Goal: Task Accomplishment & Management: Use online tool/utility

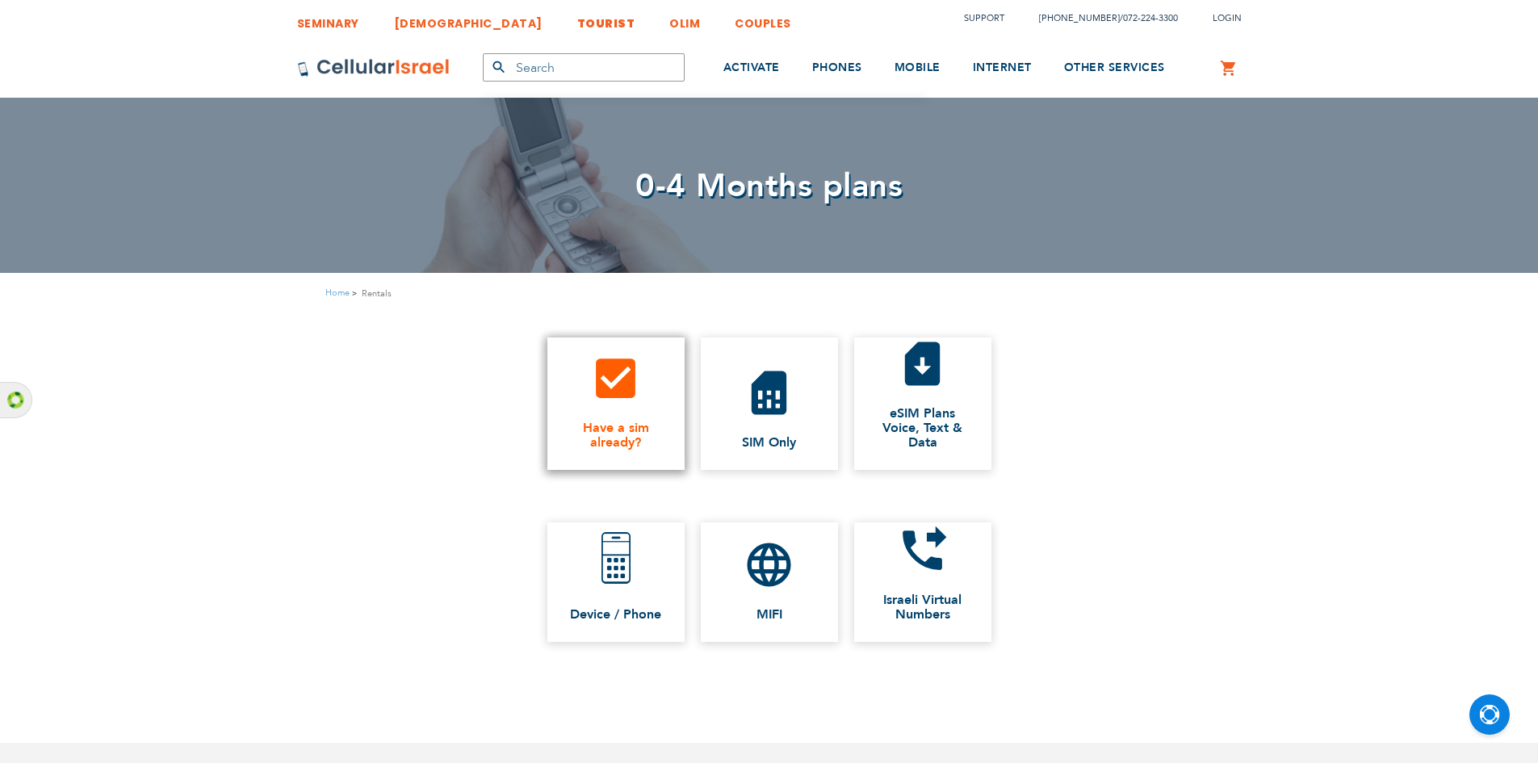
click at [620, 390] on icon "check_box" at bounding box center [616, 378] width 52 height 52
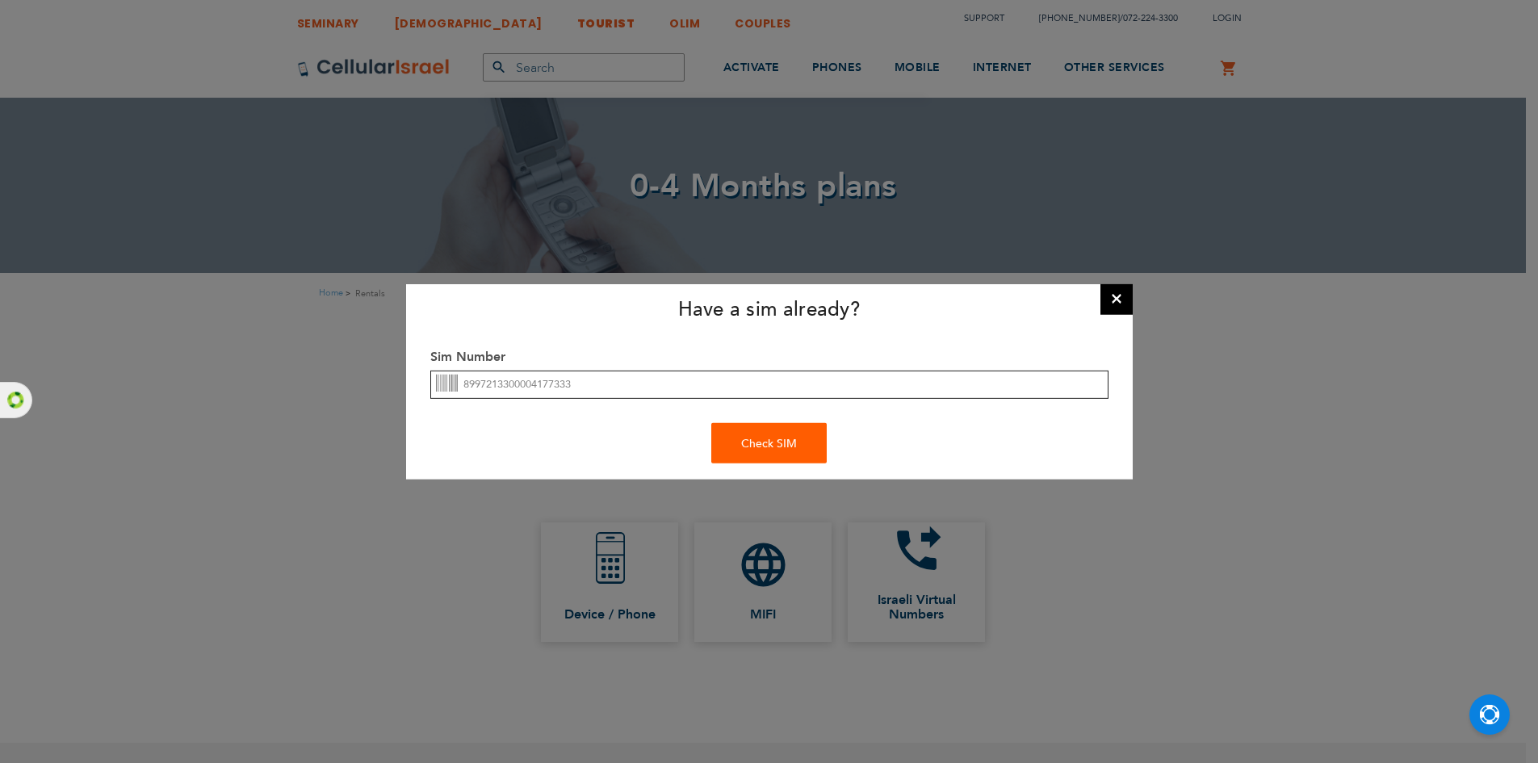
click at [654, 388] on input "8997213300004177333" at bounding box center [769, 385] width 678 height 28
click at [799, 432] on div "Check SIM" at bounding box center [768, 443] width 115 height 40
click at [440, 390] on icon at bounding box center [447, 385] width 22 height 22
click at [440, 386] on icon at bounding box center [447, 385] width 22 height 22
click at [803, 449] on div "Check SIM" at bounding box center [768, 443] width 115 height 40
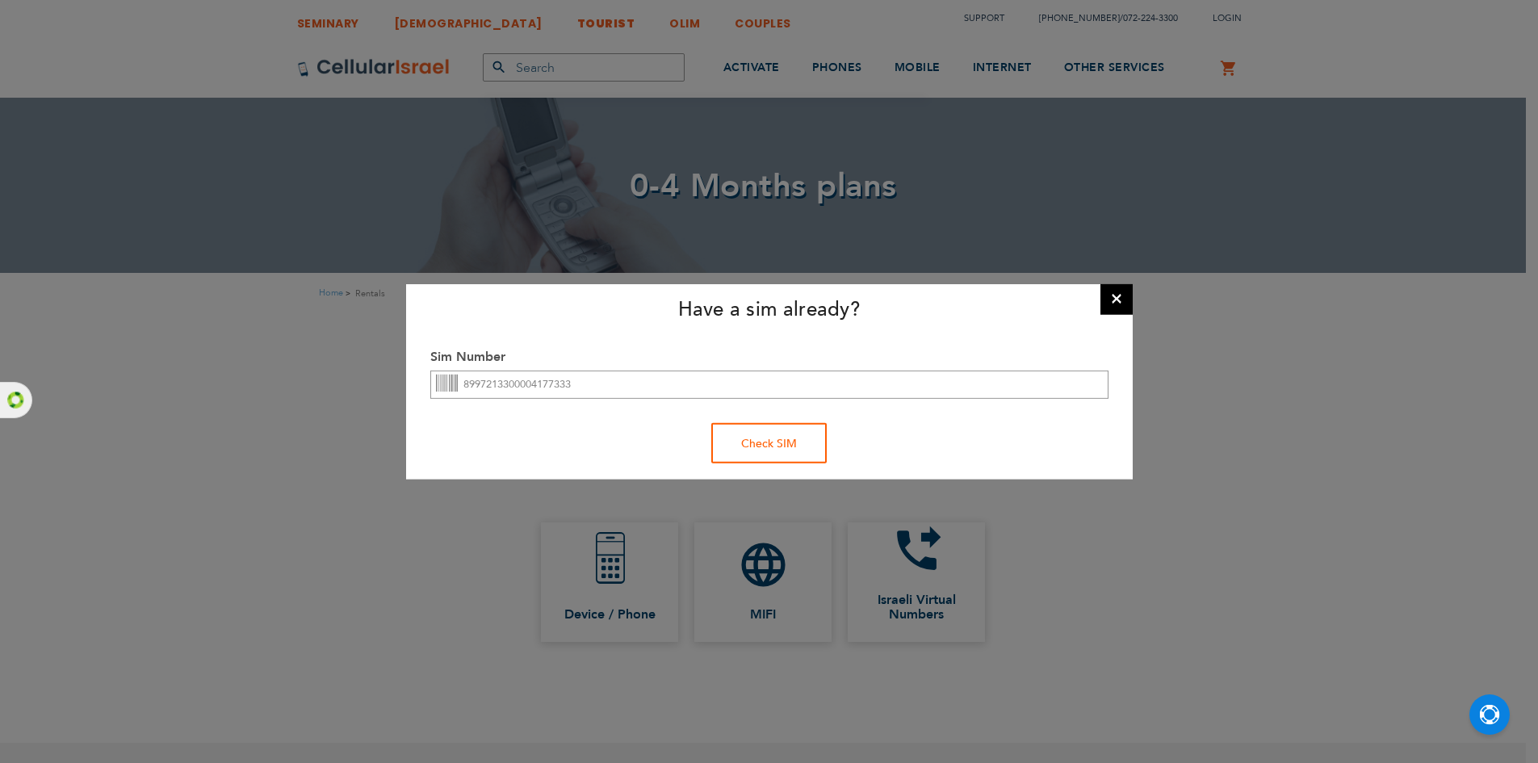
click at [803, 449] on div "Check SIM" at bounding box center [768, 443] width 115 height 40
click at [793, 452] on div "Check SIM" at bounding box center [768, 443] width 115 height 40
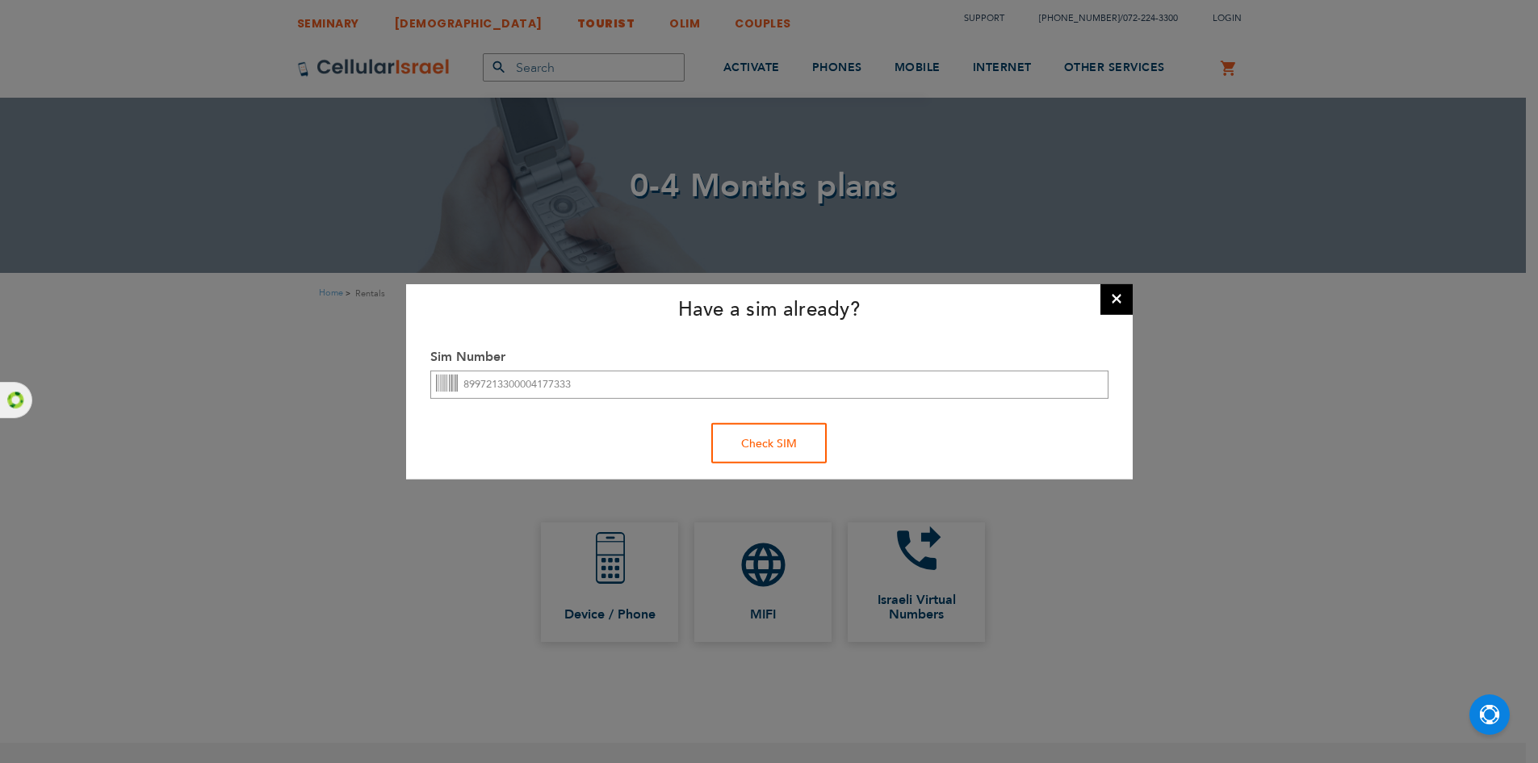
click at [791, 445] on div "Check SIM" at bounding box center [768, 443] width 115 height 40
click at [791, 444] on div "Check SIM" at bounding box center [768, 443] width 115 height 40
click at [791, 443] on div "Check SIM" at bounding box center [768, 443] width 115 height 40
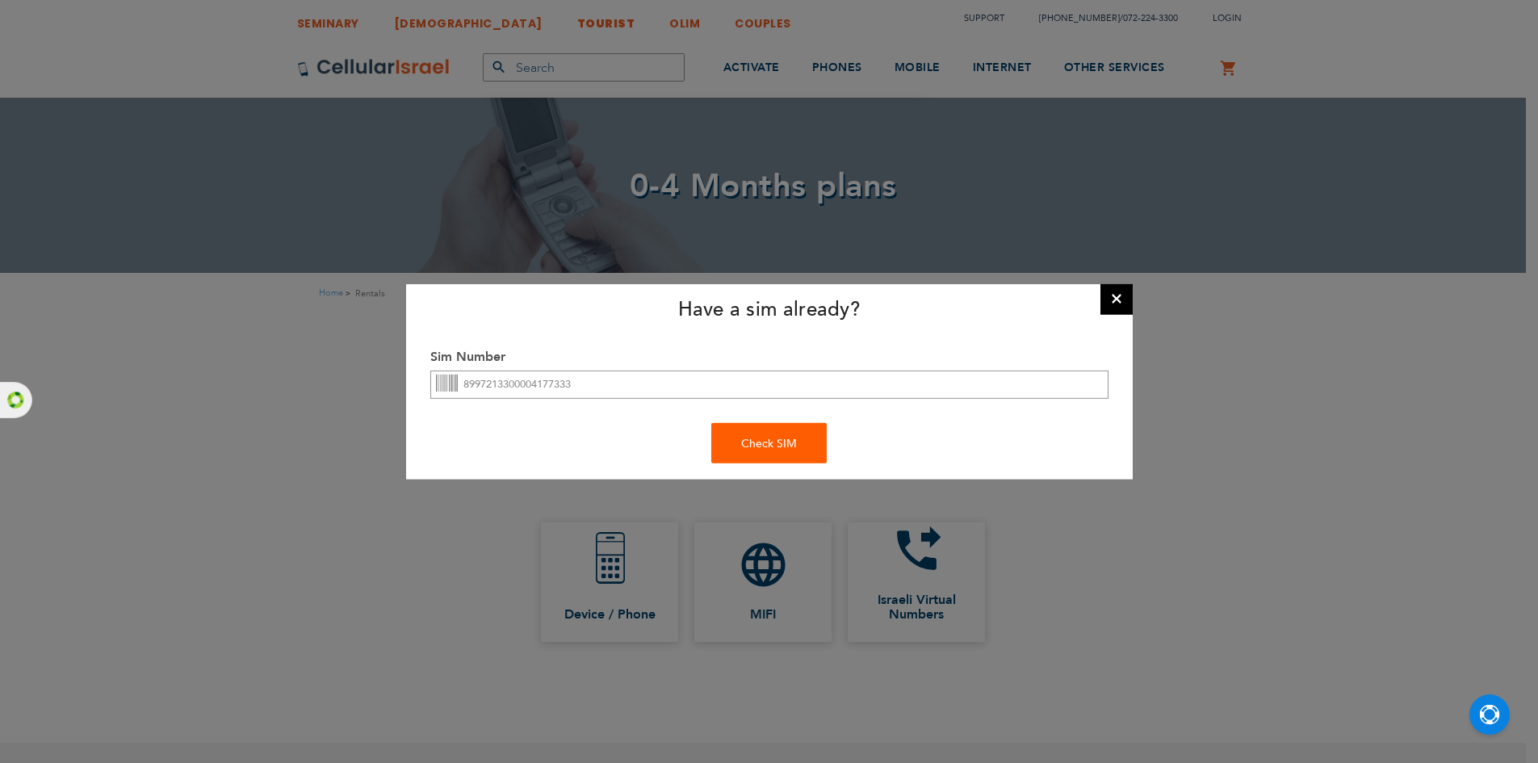
click at [921, 402] on div "Sim Number 8997213300004177333" at bounding box center [769, 379] width 703 height 63
click at [920, 392] on input "8997213300004177333" at bounding box center [769, 385] width 678 height 28
type input "8"
click at [1118, 293] on button "×" at bounding box center [1117, 298] width 32 height 32
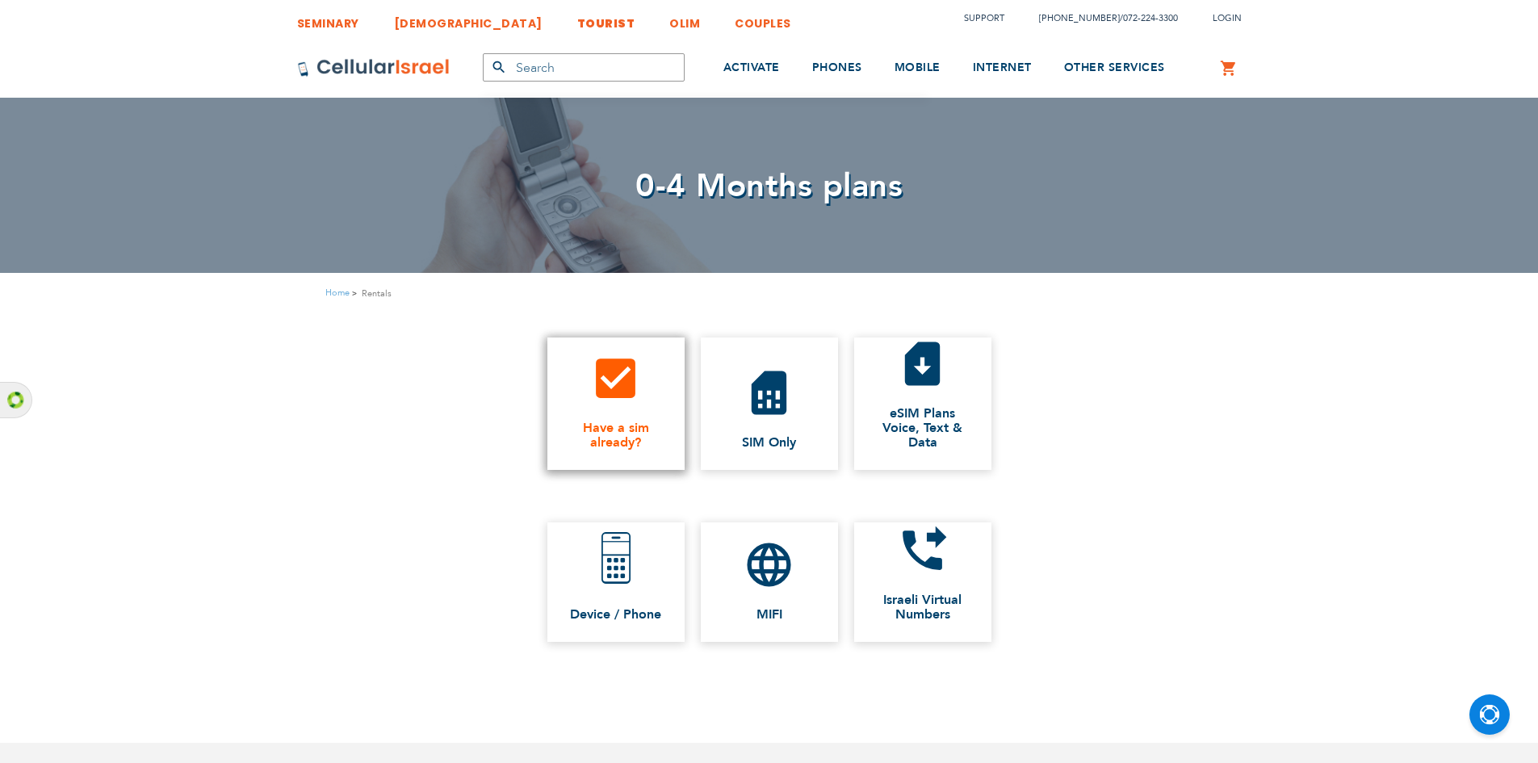
click at [610, 423] on span "Have a sim already?" at bounding box center [616, 435] width 105 height 29
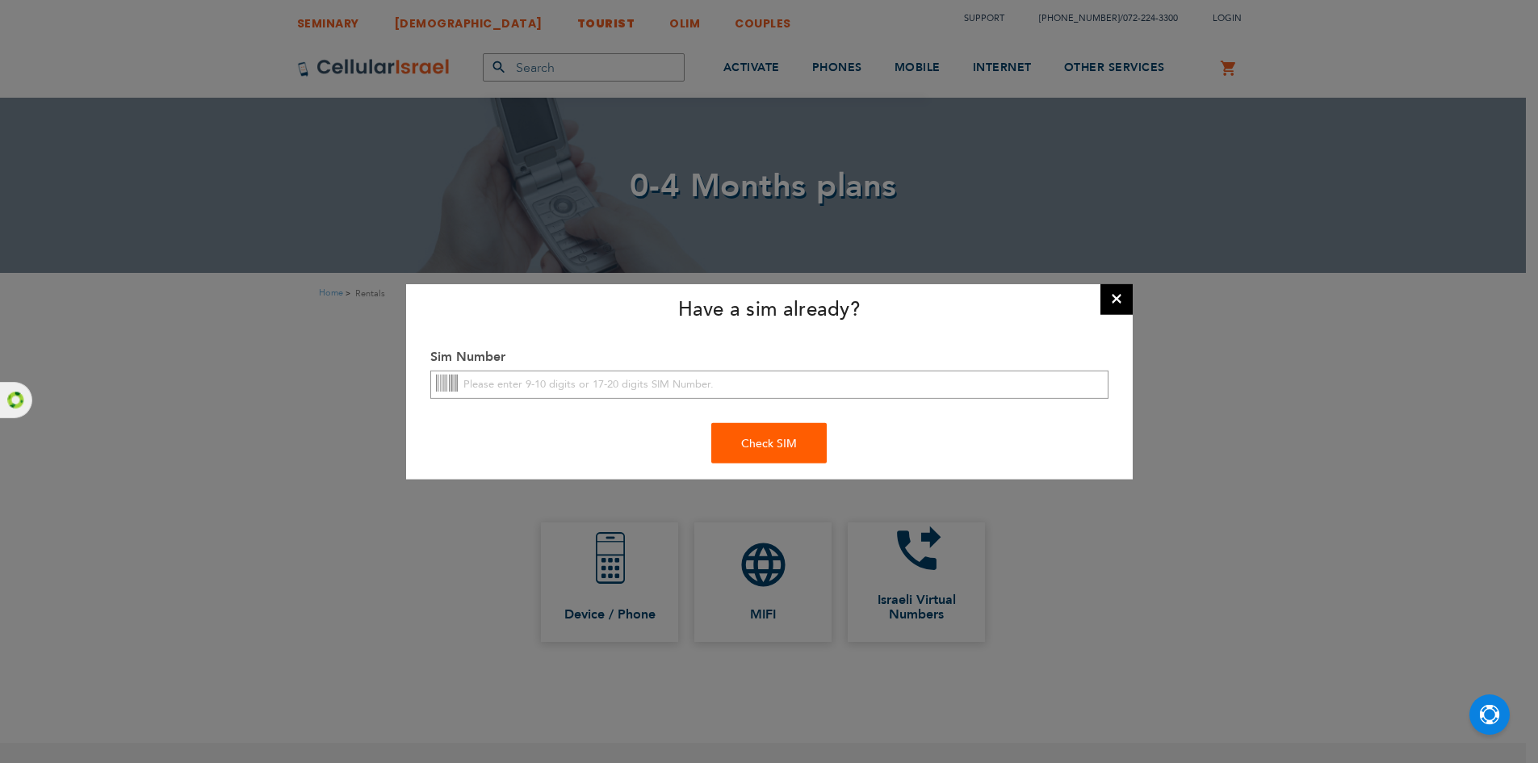
drag, startPoint x: 627, startPoint y: 388, endPoint x: 556, endPoint y: 243, distance: 160.7
click at [556, 243] on div "Have a sim already? × Sim Number Check SIM Please Scan Your Sim or Add Sim Numb…" at bounding box center [769, 381] width 1538 height 763
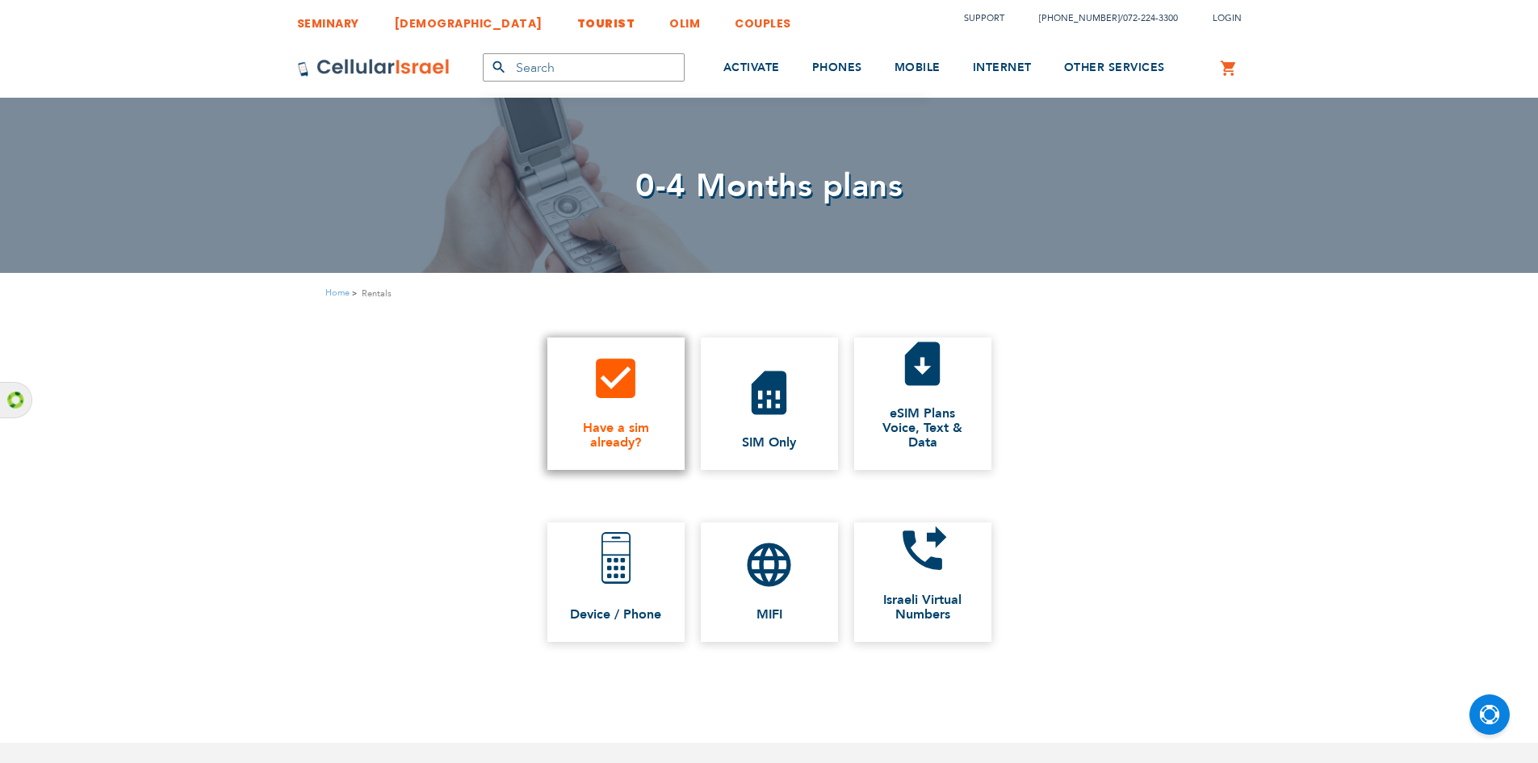
click at [592, 412] on link "check_box Have a sim already?" at bounding box center [616, 404] width 137 height 132
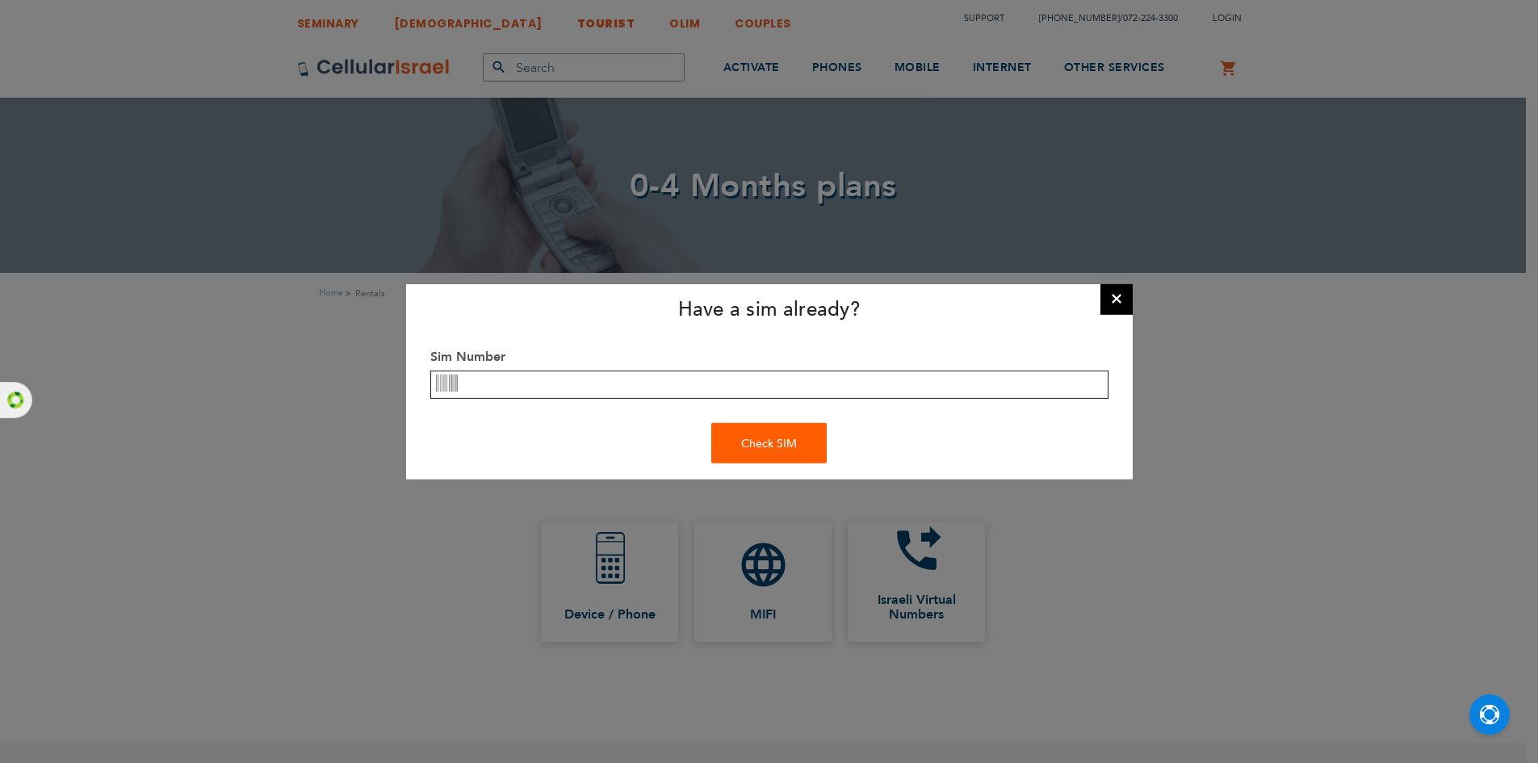
click at [606, 388] on input "text" at bounding box center [769, 385] width 678 height 28
click at [726, 441] on div "Check SIM" at bounding box center [768, 443] width 115 height 40
click at [753, 451] on div "Check SIM" at bounding box center [768, 443] width 115 height 40
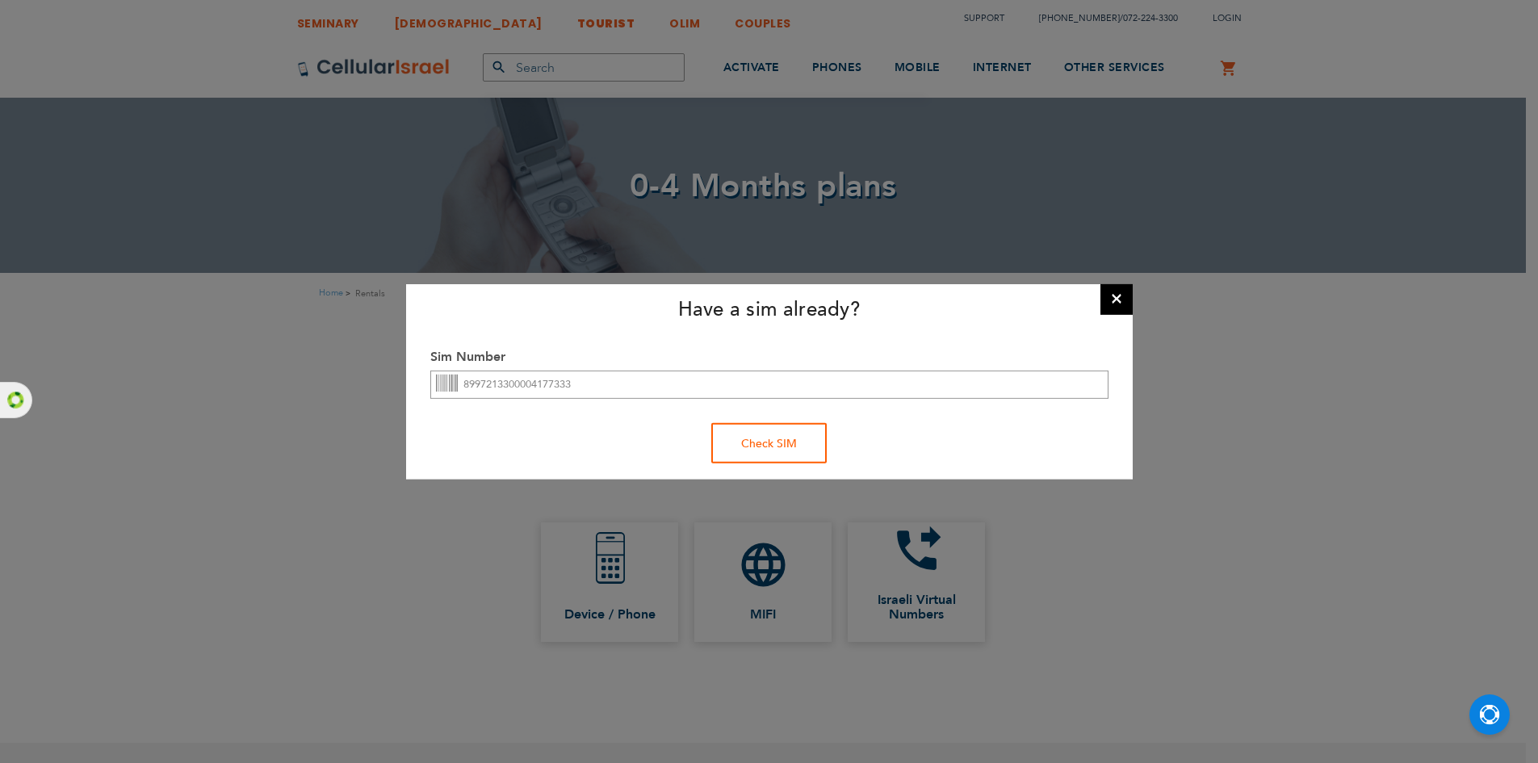
click at [753, 451] on div "Check SIM" at bounding box center [768, 443] width 115 height 40
click at [756, 386] on input "8997213300004177333" at bounding box center [769, 385] width 678 height 28
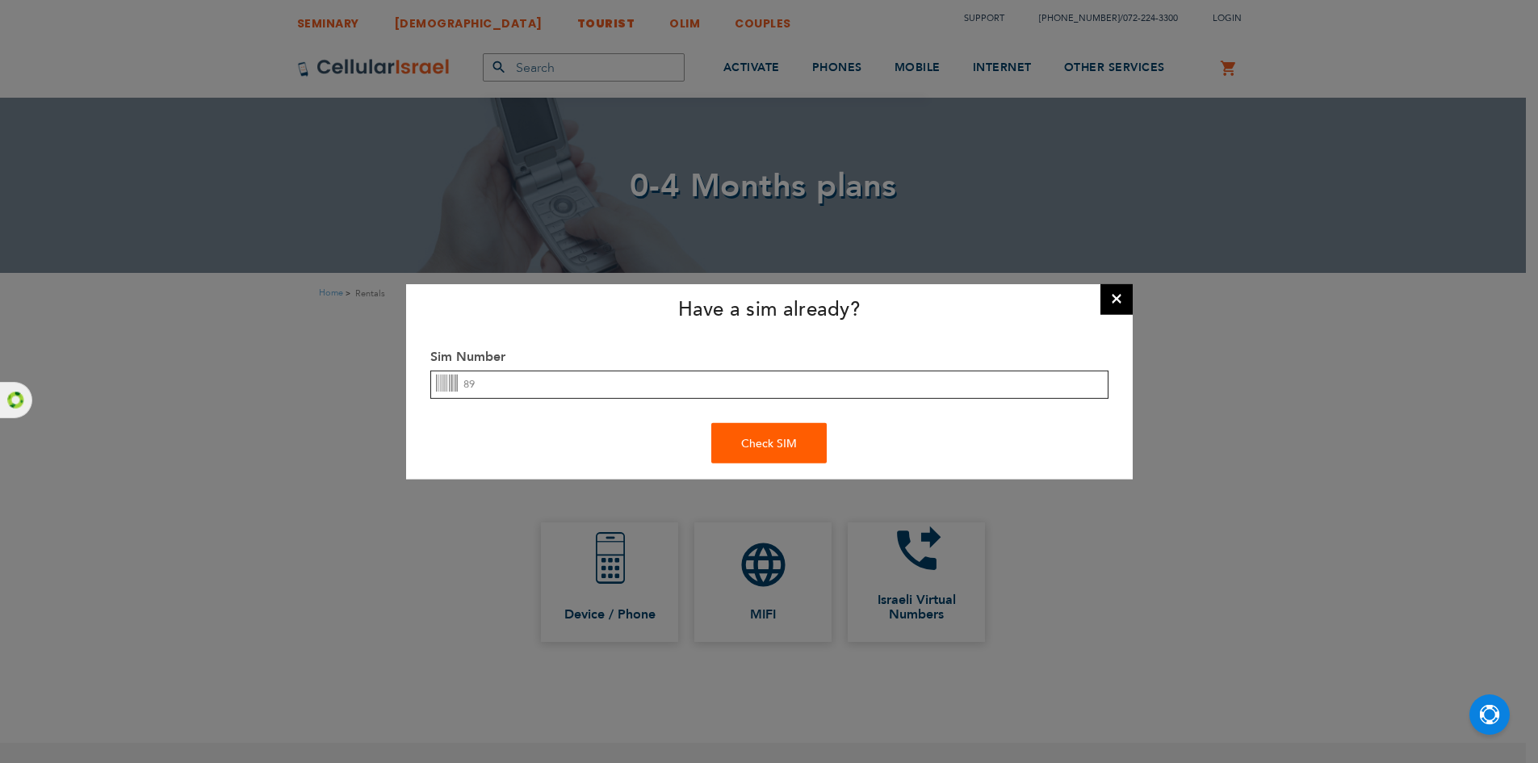
type input "8"
click at [1121, 297] on button "×" at bounding box center [1117, 298] width 32 height 32
